Goal: Navigation & Orientation: Find specific page/section

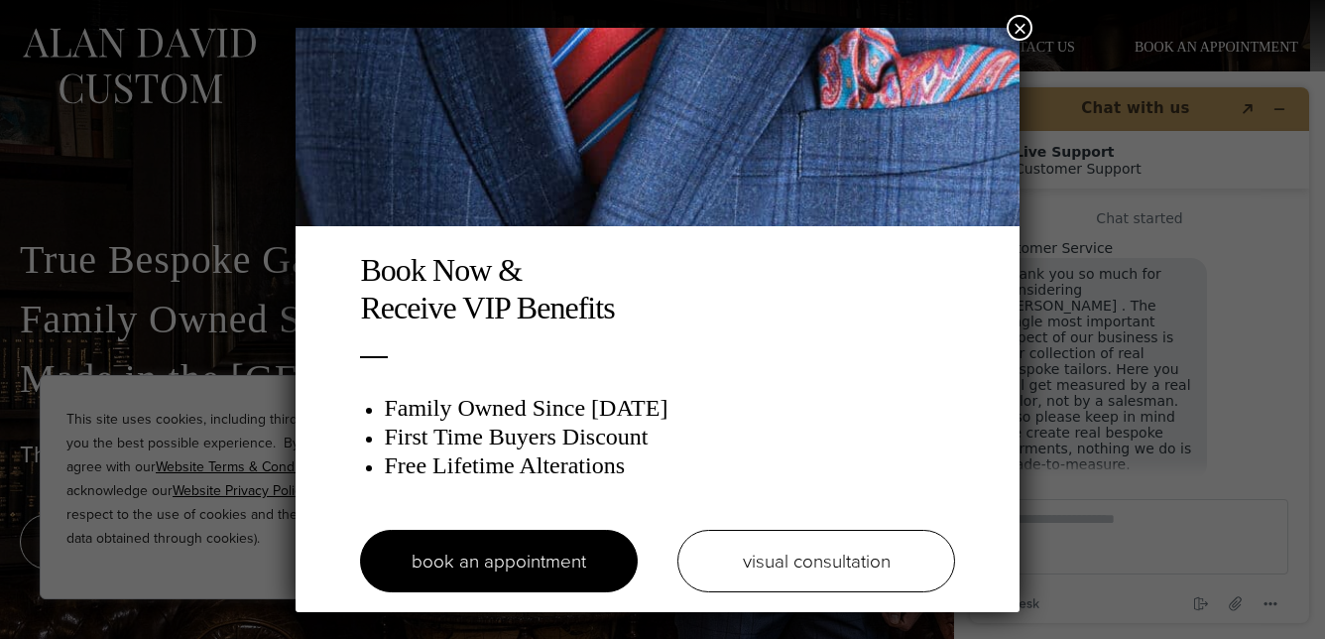
click at [401, 79] on img at bounding box center [658, 127] width 724 height 198
click at [1022, 23] on button "×" at bounding box center [1020, 28] width 26 height 26
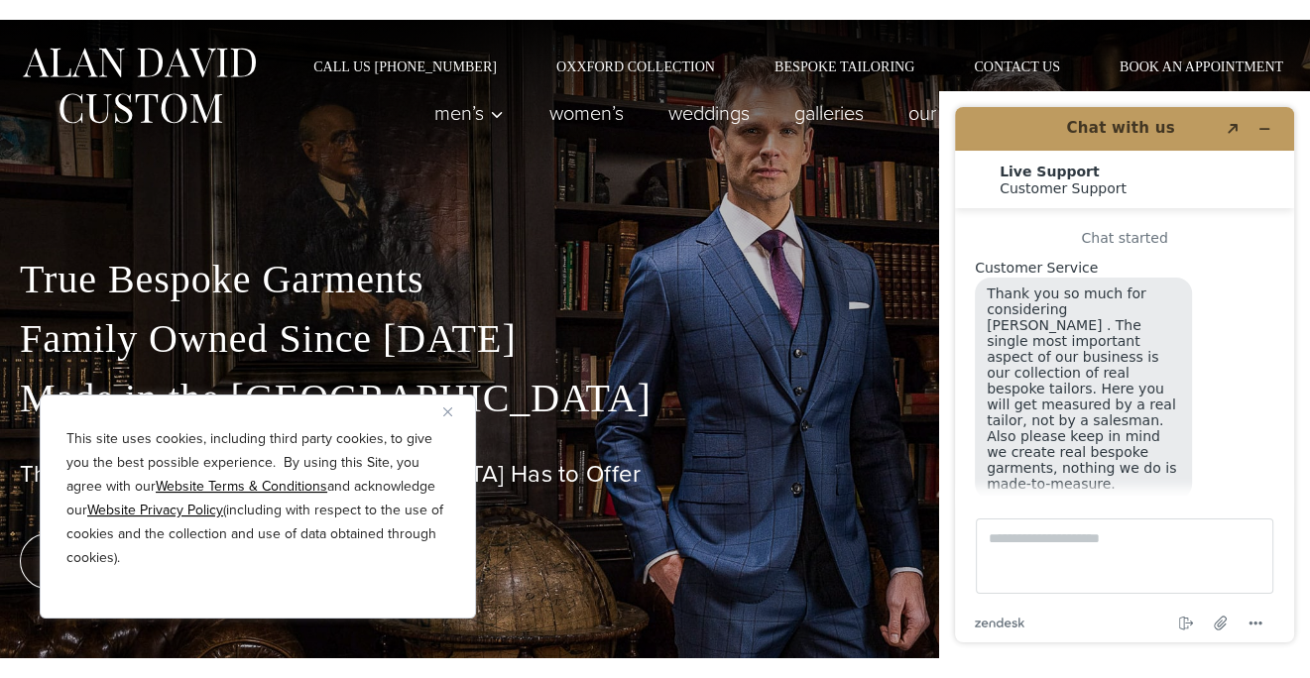
scroll to position [23, 0]
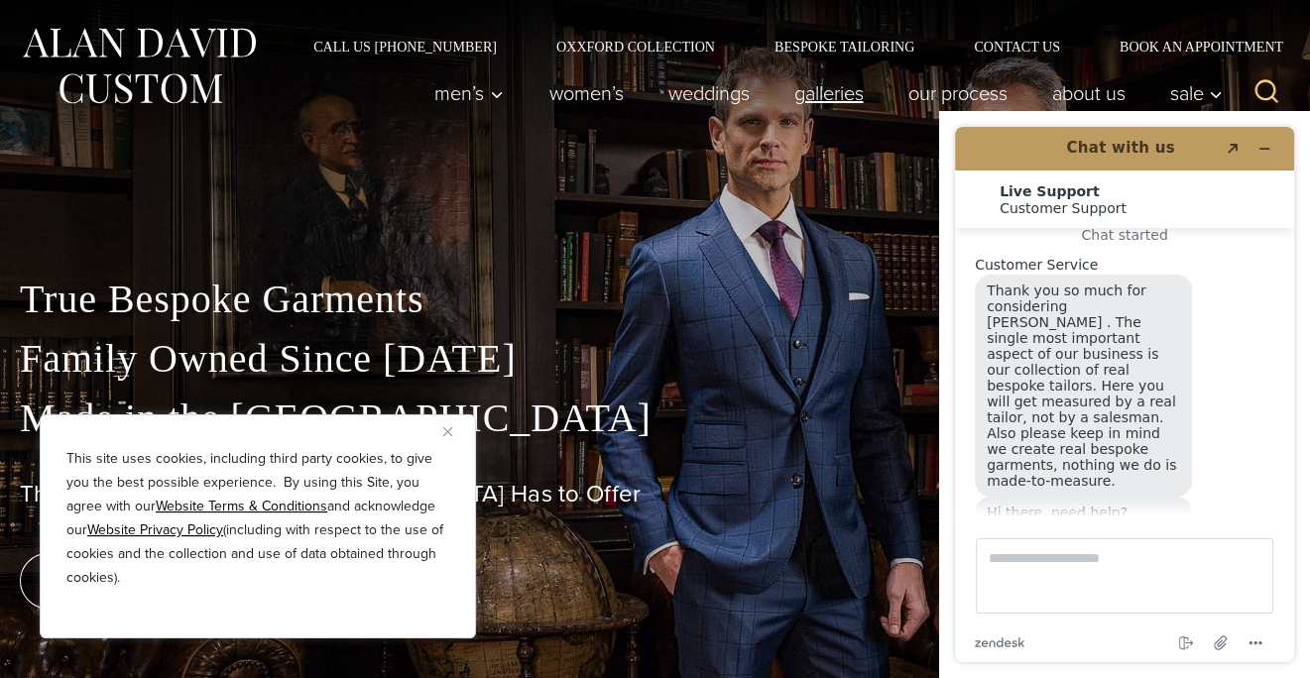
click at [808, 95] on link "Galleries" at bounding box center [829, 93] width 114 height 40
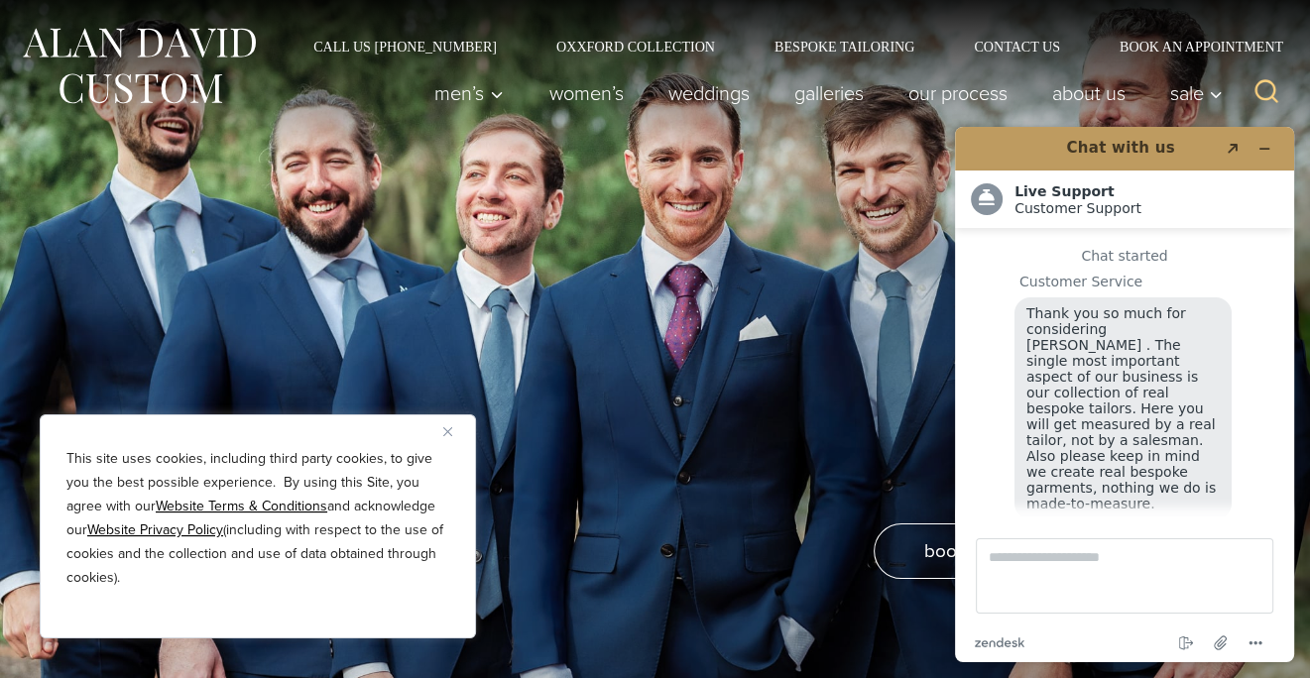
scroll to position [23, 0]
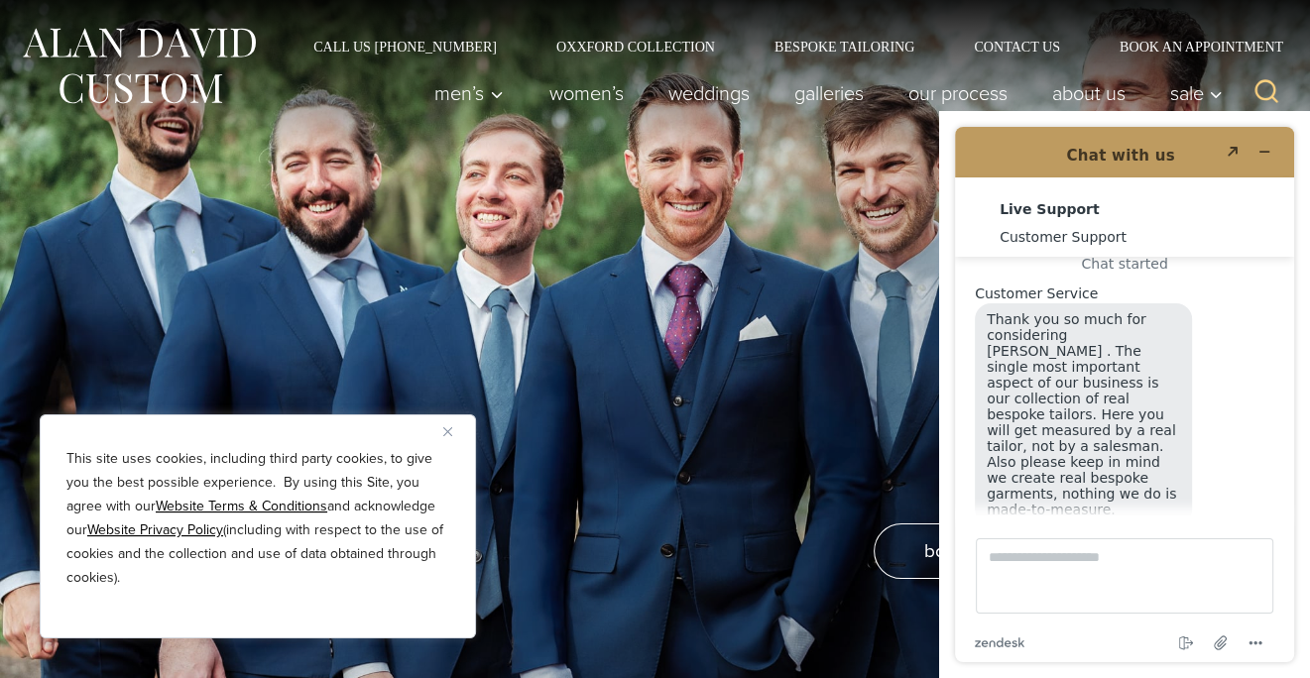
click at [446, 430] on img "Close" at bounding box center [447, 431] width 9 height 9
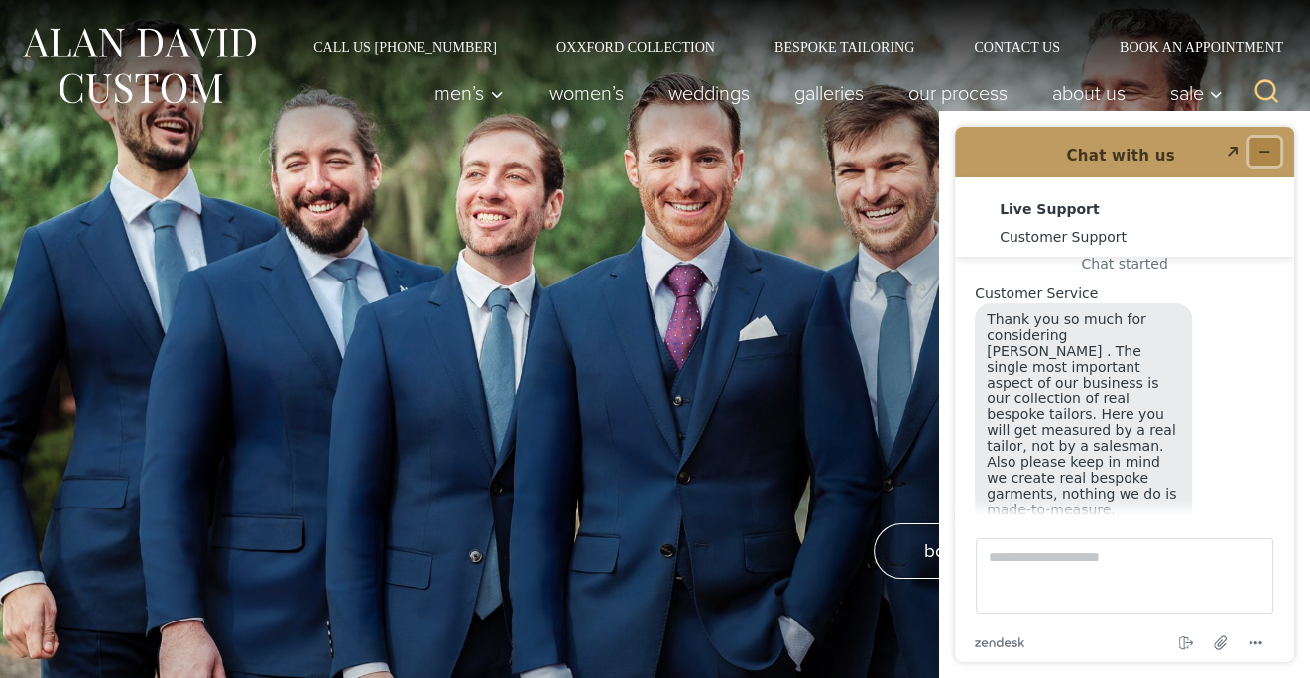
click at [1271, 145] on icon "Minimize widget" at bounding box center [1265, 152] width 14 height 14
